Goal: Task Accomplishment & Management: Manage account settings

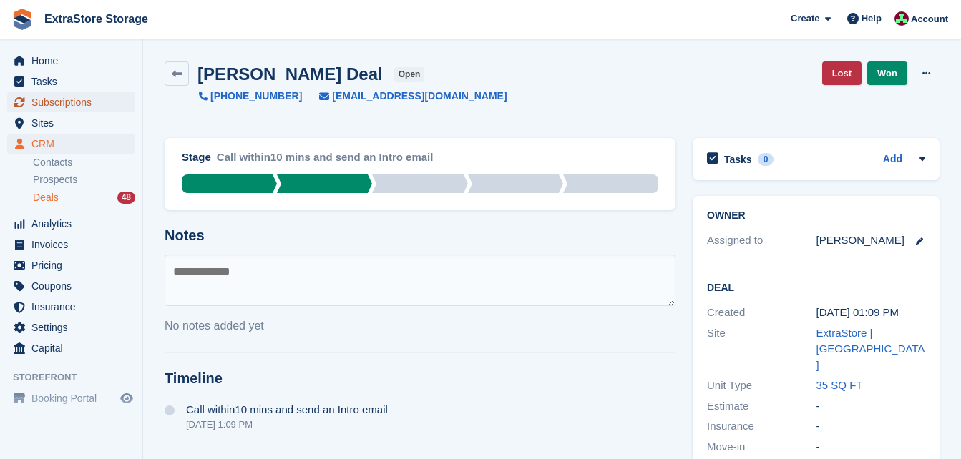
click at [67, 102] on span "Subscriptions" at bounding box center [74, 102] width 86 height 20
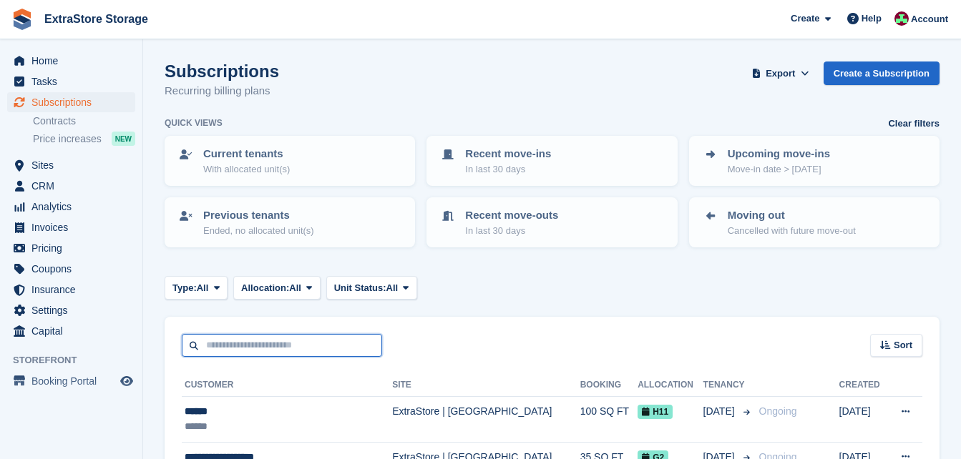
click at [286, 338] on input "text" at bounding box center [282, 346] width 200 height 24
type input "******"
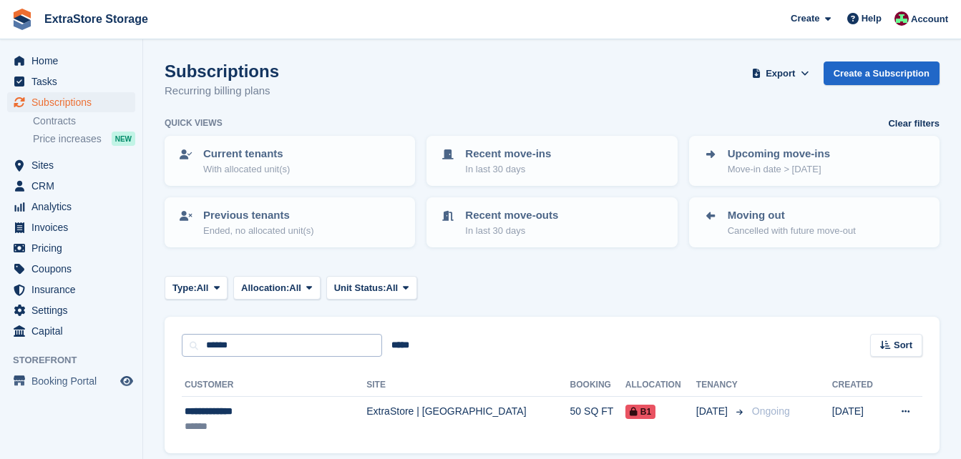
scroll to position [54, 0]
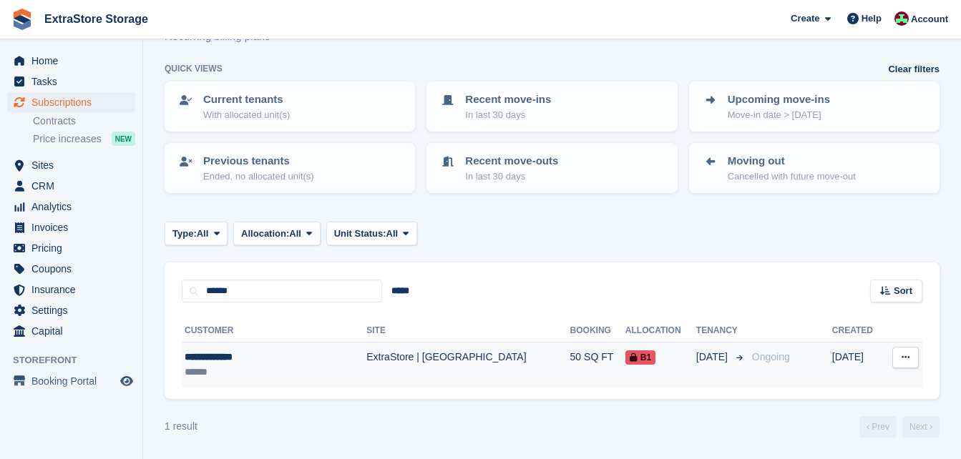
click at [221, 359] on div "**********" at bounding box center [256, 357] width 142 height 15
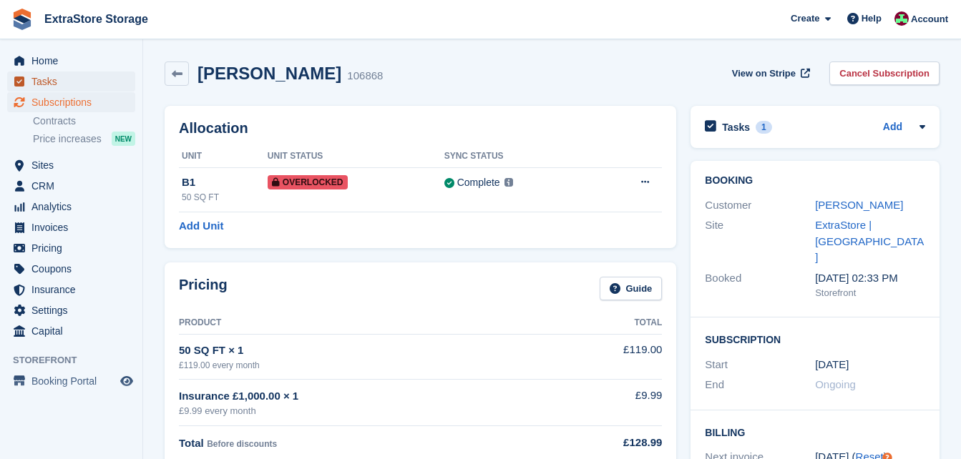
click at [55, 79] on span "Tasks" at bounding box center [74, 82] width 86 height 20
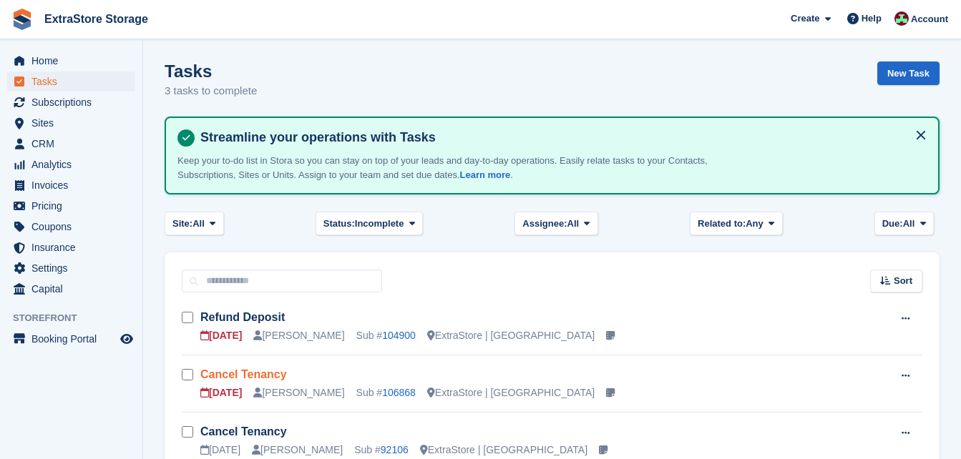
click at [239, 371] on link "Cancel Tenancy" at bounding box center [243, 374] width 87 height 12
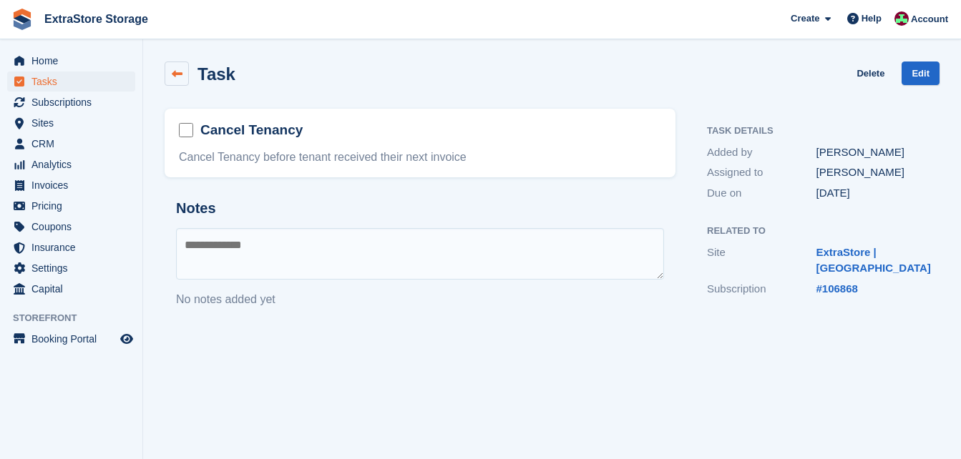
click at [177, 80] on link at bounding box center [177, 74] width 24 height 24
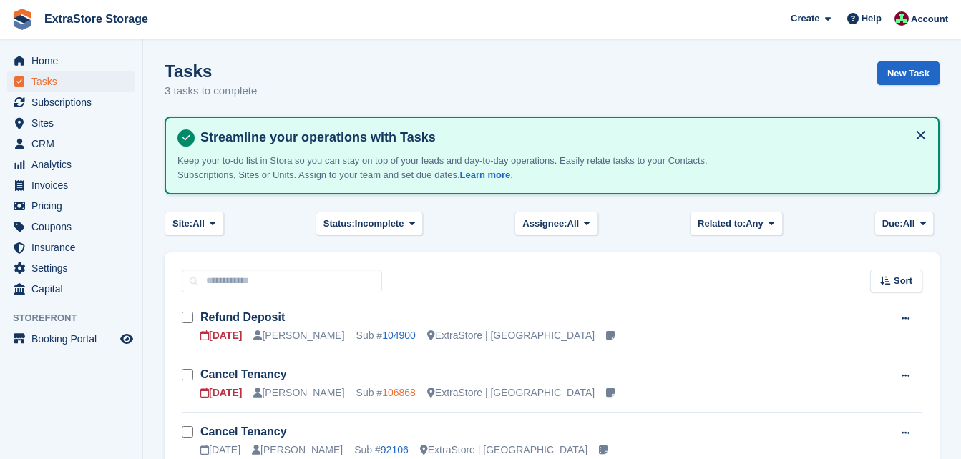
click at [382, 396] on link "106868" at bounding box center [399, 392] width 34 height 11
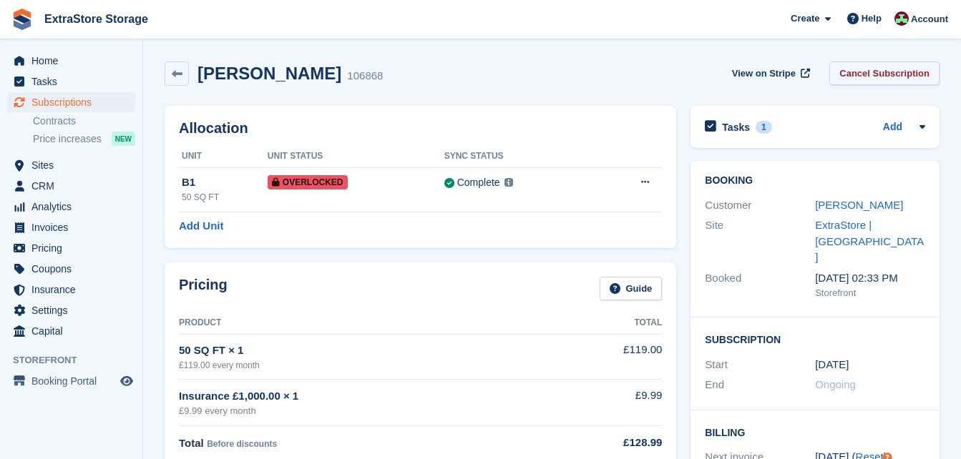
click at [870, 76] on link "Cancel Subscription" at bounding box center [884, 74] width 110 height 24
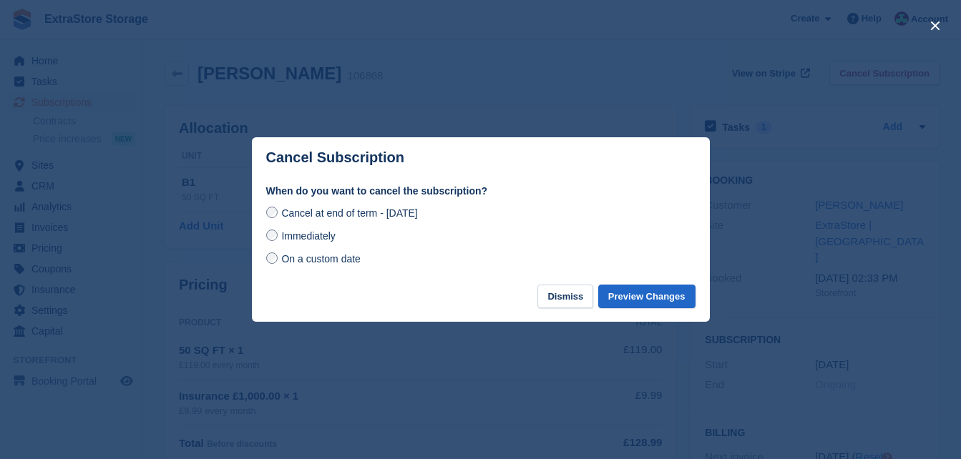
click at [311, 236] on span "Immediately" at bounding box center [308, 235] width 54 height 11
click at [649, 298] on button "Preview Changes" at bounding box center [646, 297] width 97 height 24
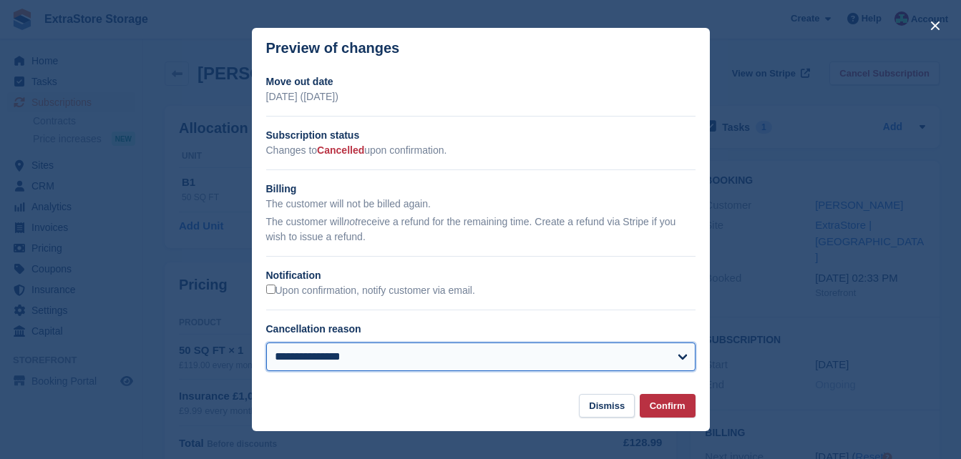
click at [344, 353] on select "**********" at bounding box center [480, 357] width 429 height 29
select select "**********"
click at [266, 344] on select "**********" at bounding box center [480, 357] width 429 height 29
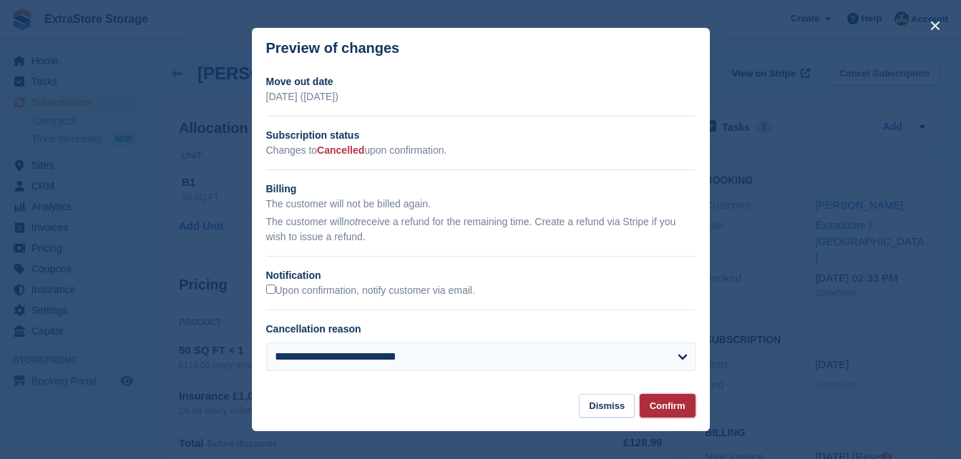
click at [675, 409] on button "Confirm" at bounding box center [668, 406] width 56 height 24
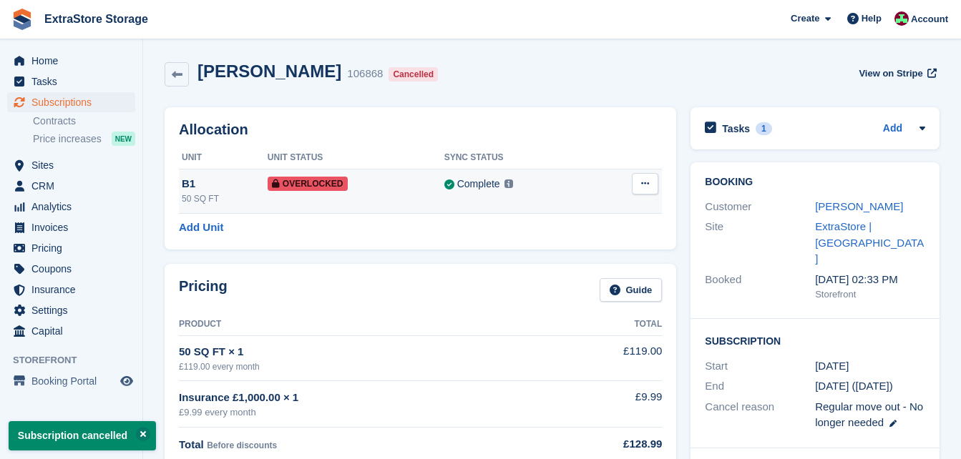
click at [646, 185] on icon at bounding box center [645, 183] width 8 height 9
click at [595, 207] on p "Remove Overlock" at bounding box center [589, 211] width 124 height 19
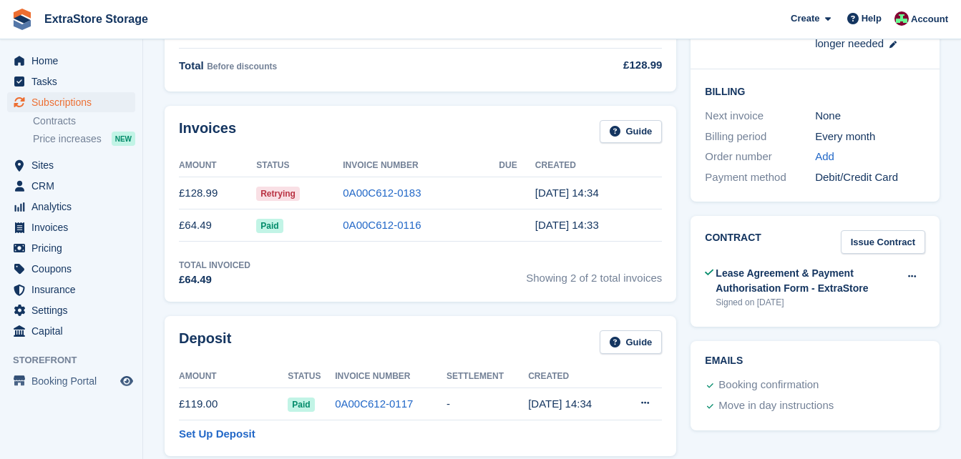
scroll to position [429, 0]
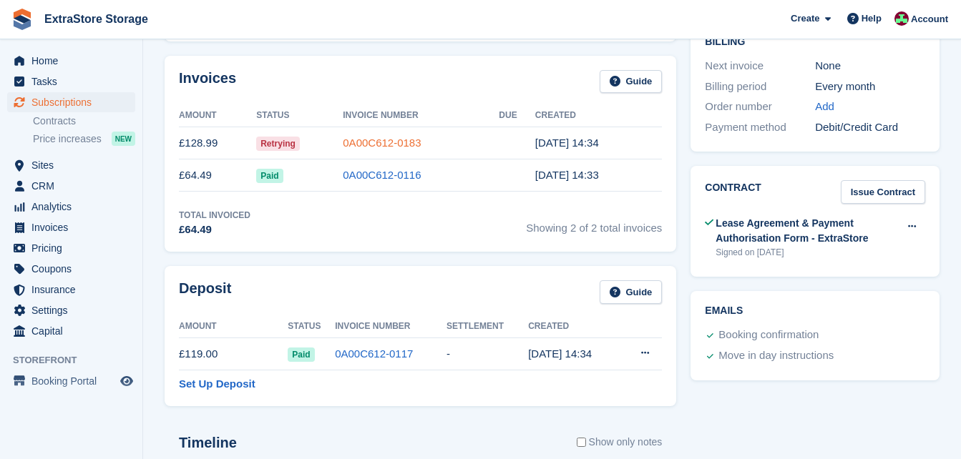
click at [358, 142] on link "0A00C612-0183" at bounding box center [382, 143] width 78 height 12
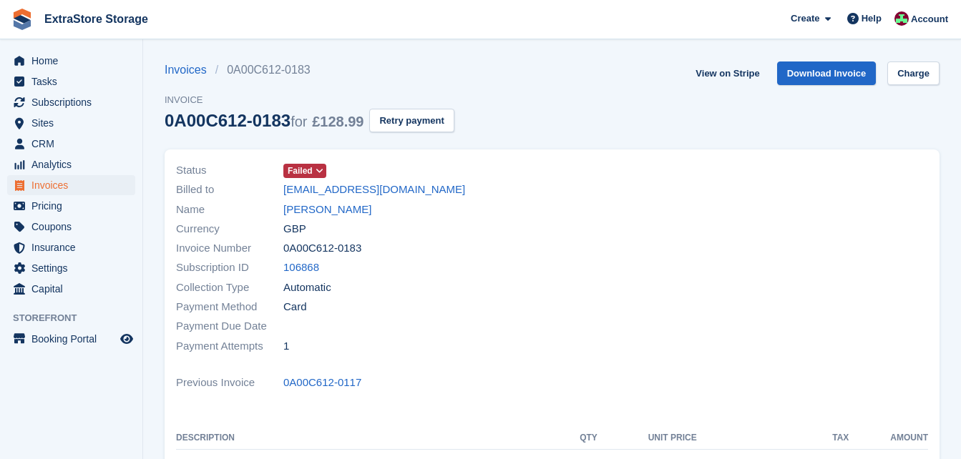
click at [316, 172] on icon at bounding box center [320, 171] width 8 height 9
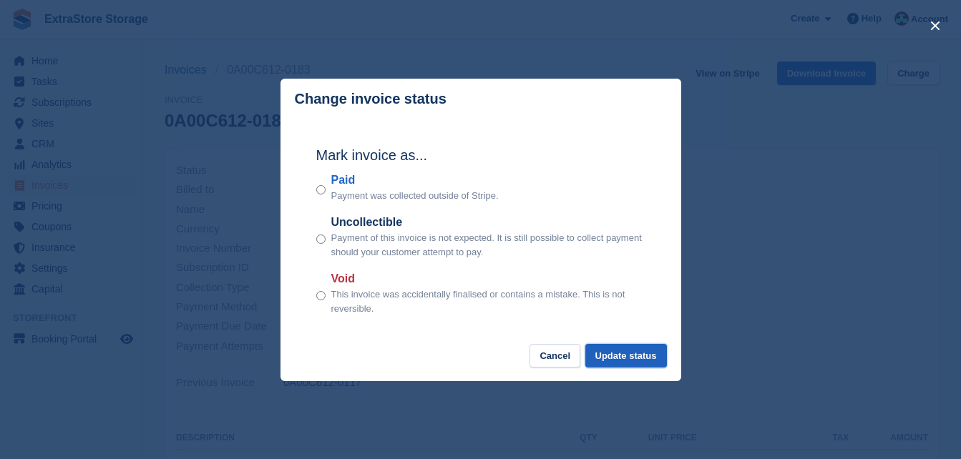
click at [610, 361] on button "Update status" at bounding box center [626, 356] width 82 height 24
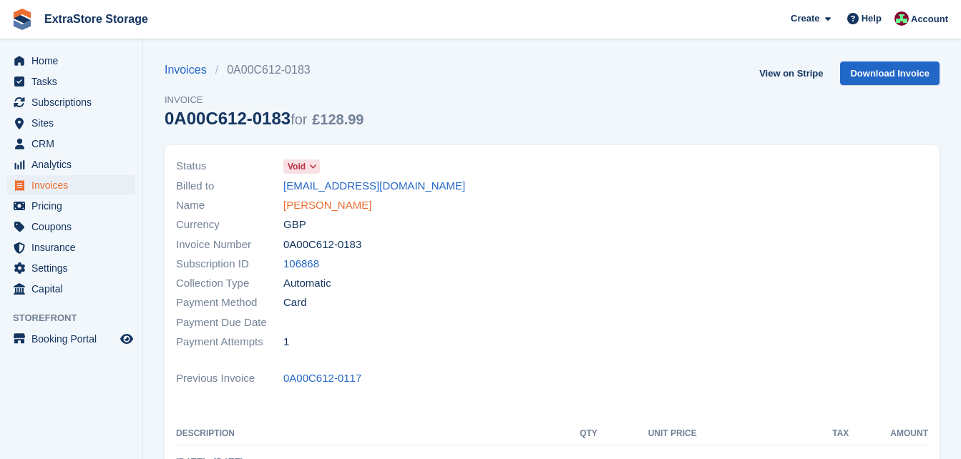
click at [343, 210] on link "[PERSON_NAME]" at bounding box center [327, 205] width 88 height 16
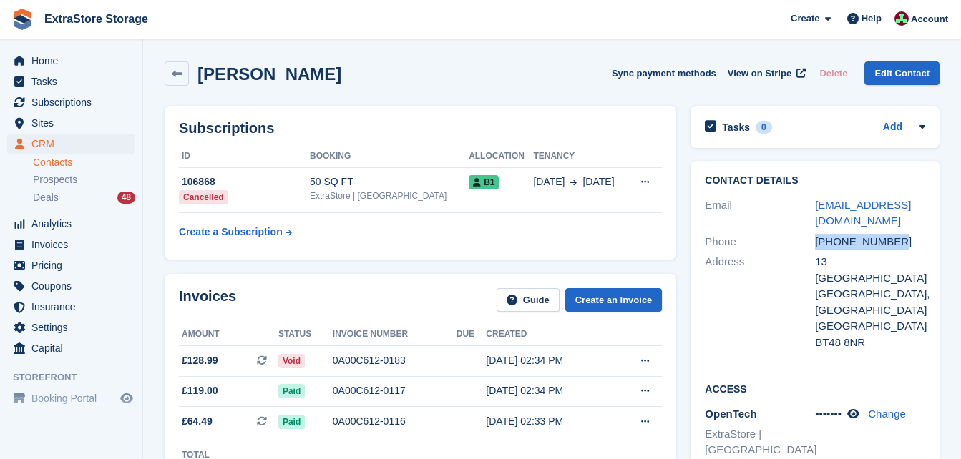
drag, startPoint x: 899, startPoint y: 248, endPoint x: 816, endPoint y: 246, distance: 83.0
click at [816, 246] on div "[PHONE_NUMBER]" at bounding box center [870, 242] width 110 height 16
copy div "[PHONE_NUMBER]"
click at [741, 126] on h2 "Tasks" at bounding box center [736, 127] width 28 height 13
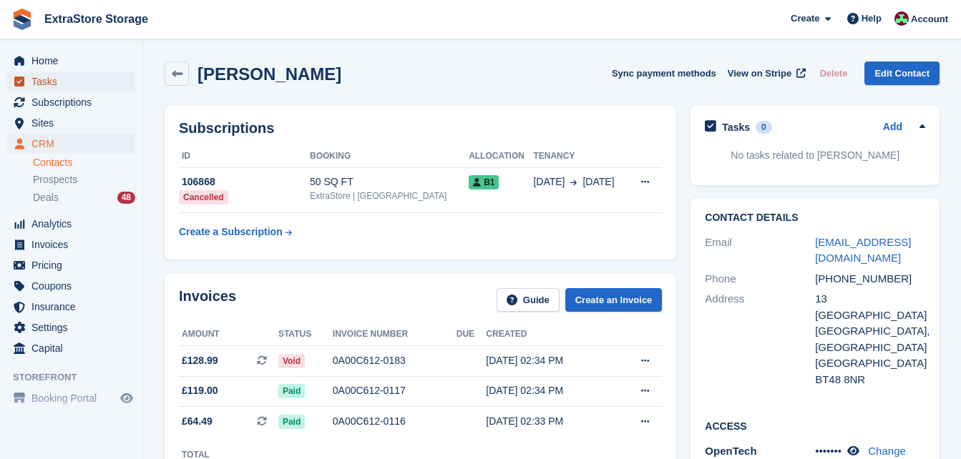
click at [62, 87] on span "Tasks" at bounding box center [74, 82] width 86 height 20
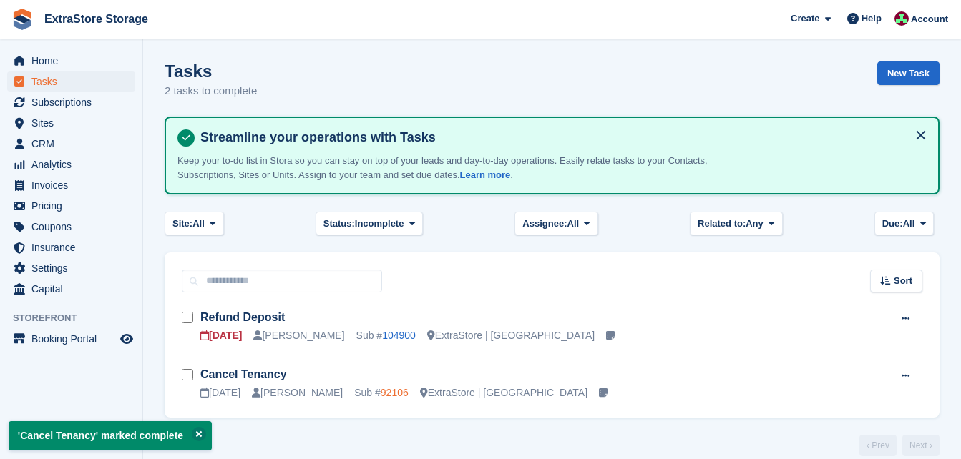
click at [381, 396] on link "92106" at bounding box center [395, 392] width 28 height 11
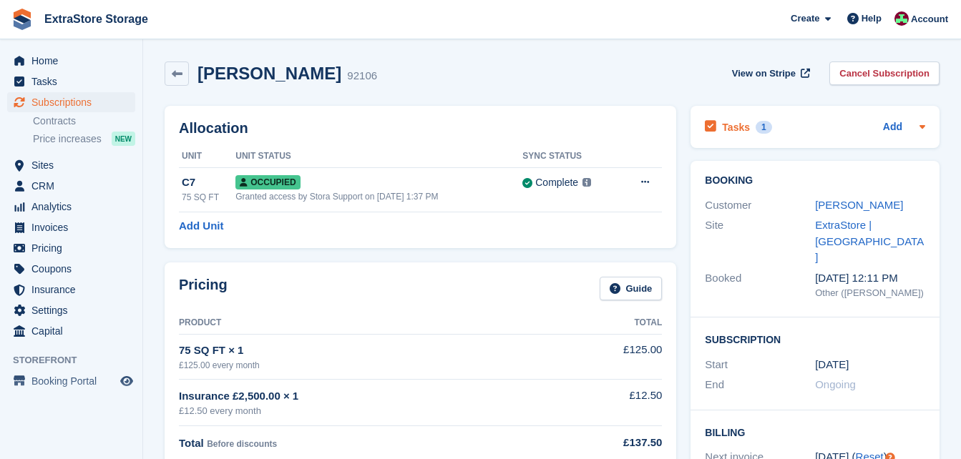
click at [783, 124] on div "Tasks 1 Add" at bounding box center [815, 126] width 220 height 19
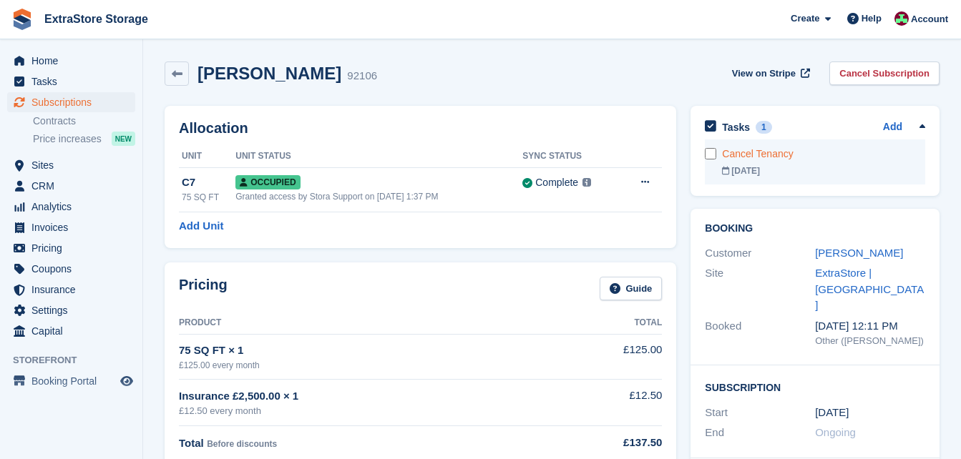
click at [788, 155] on div "Cancel Tenancy" at bounding box center [823, 154] width 203 height 15
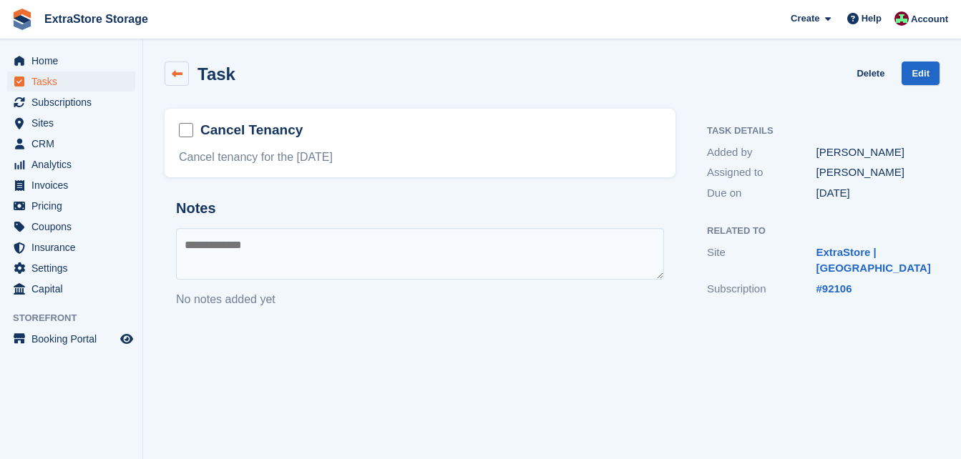
click at [182, 74] on link at bounding box center [177, 74] width 24 height 24
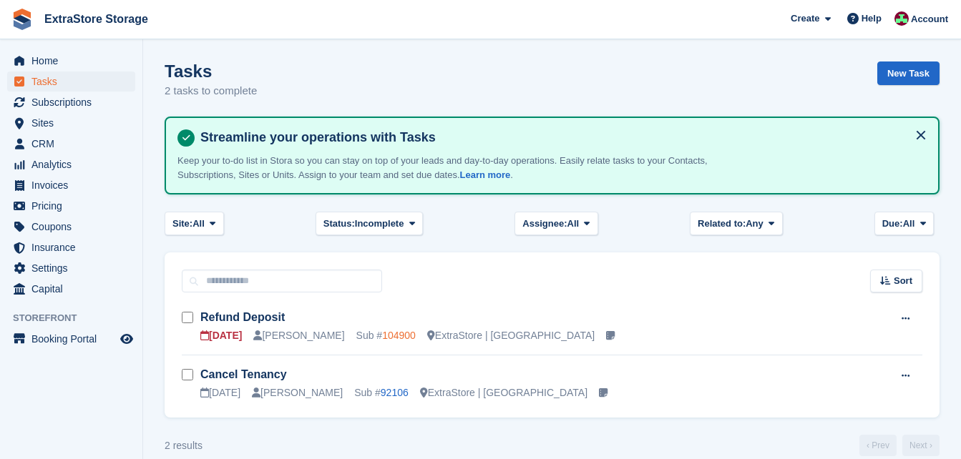
click at [386, 336] on link "104900" at bounding box center [399, 335] width 34 height 11
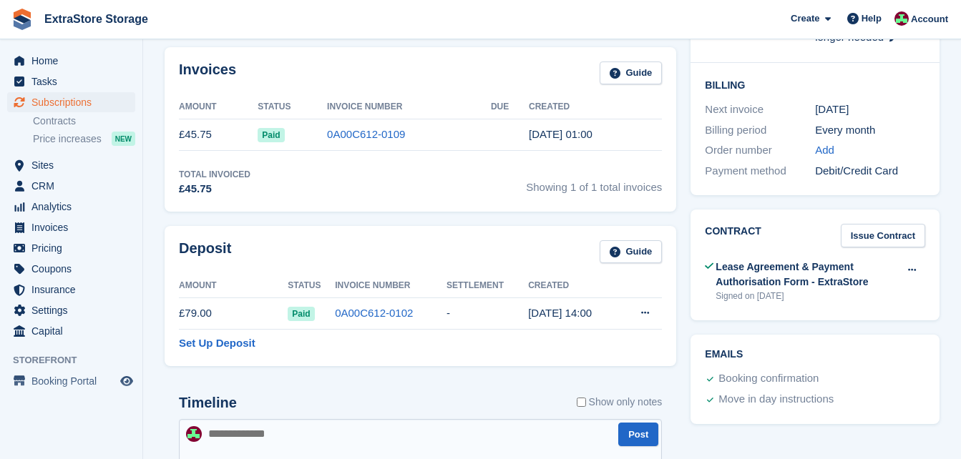
scroll to position [429, 0]
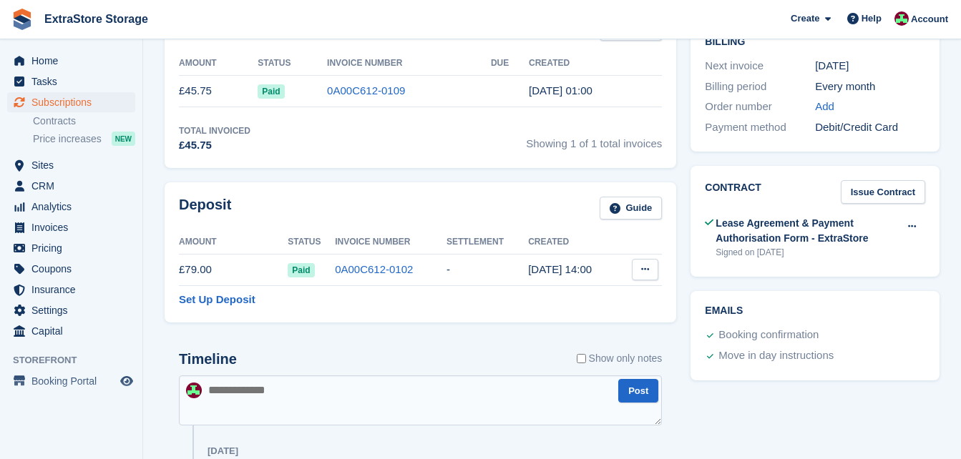
click at [641, 272] on icon at bounding box center [645, 269] width 8 height 9
click at [561, 299] on p "Settle deposit" at bounding box center [589, 297] width 124 height 19
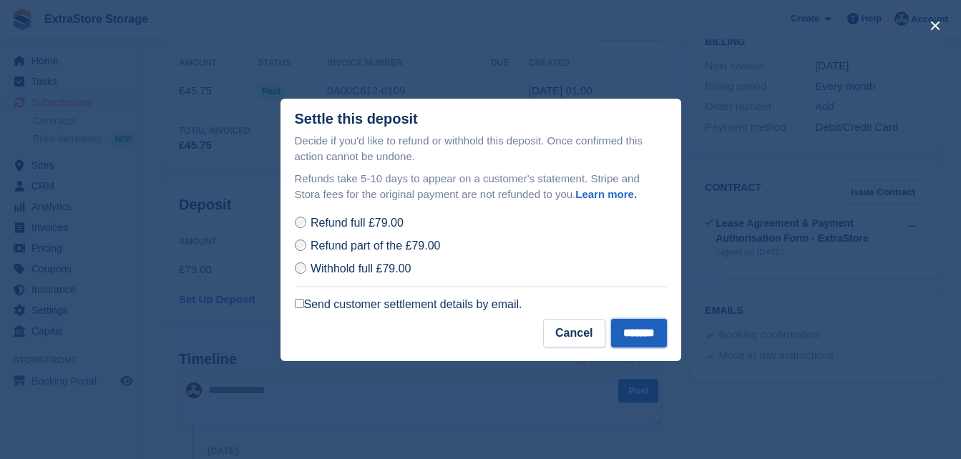
click at [623, 334] on input "*******" at bounding box center [639, 333] width 56 height 29
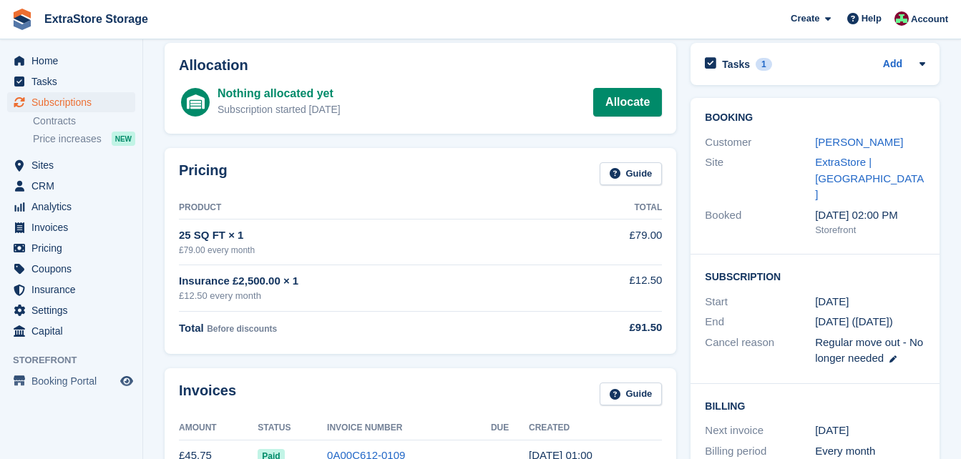
scroll to position [0, 0]
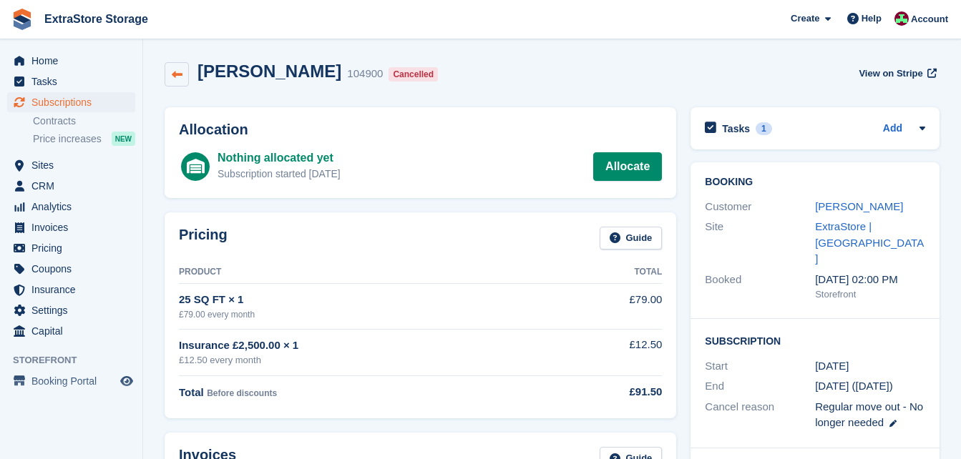
click at [183, 82] on link at bounding box center [177, 74] width 24 height 24
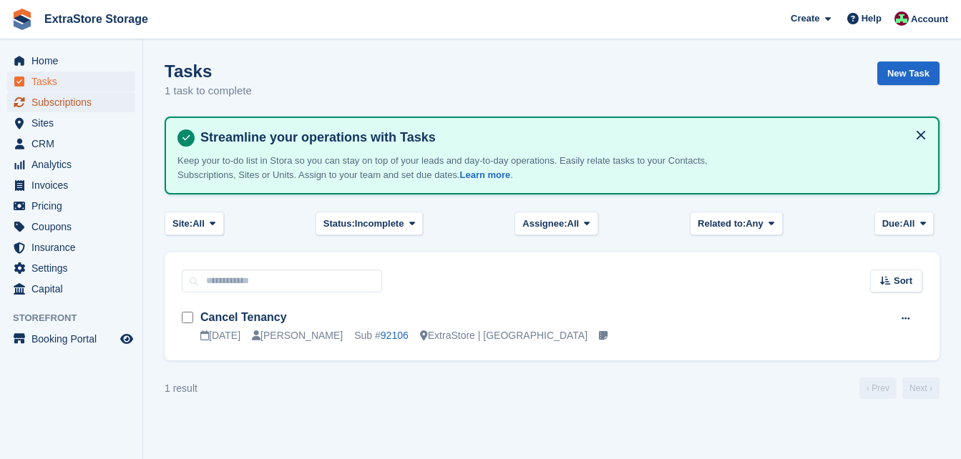
click at [67, 105] on span "Subscriptions" at bounding box center [74, 102] width 86 height 20
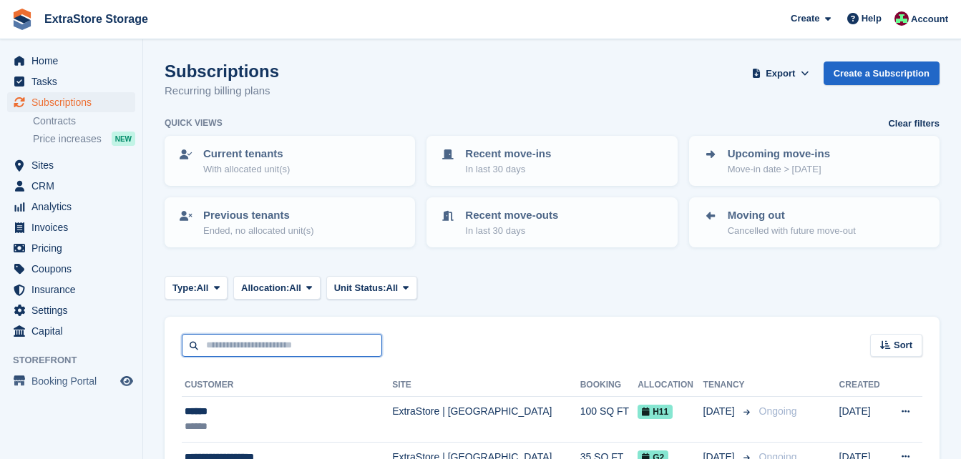
click at [255, 343] on input "text" at bounding box center [282, 346] width 200 height 24
type input "******"
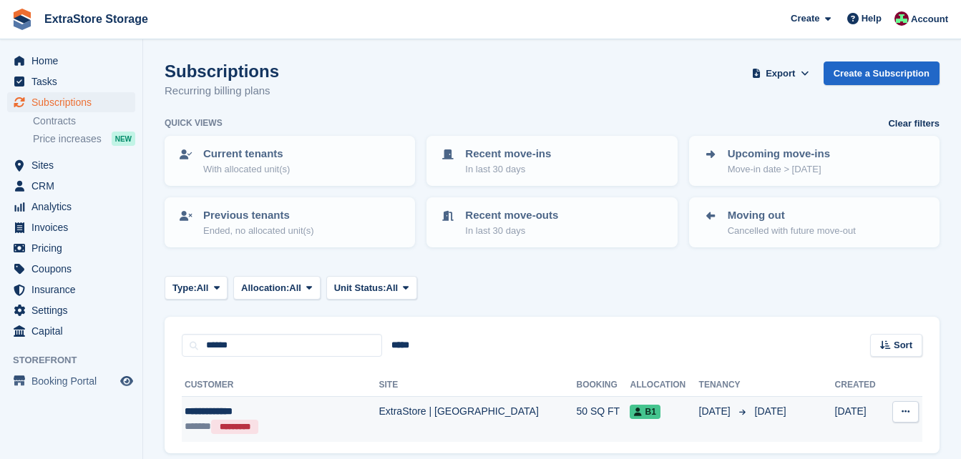
click at [236, 416] on div "**********" at bounding box center [263, 411] width 157 height 15
